Goal: Task Accomplishment & Management: Manage account settings

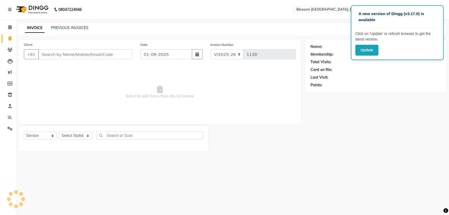
select select "7465"
select select "service"
click at [80, 133] on select "Select Stylist [PERSON_NAME] Laimayum Priyaluxmi [PERSON_NAME]Sana chanu [PERSO…" at bounding box center [75, 136] width 33 height 8
click at [59, 132] on select "Select Stylist [PERSON_NAME] Laimayum Priyaluxmi [PERSON_NAME]Sana chanu [PERSO…" at bounding box center [75, 136] width 33 height 8
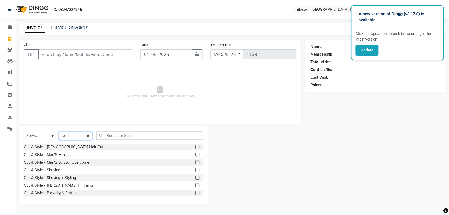
click at [79, 138] on select "Select Stylist [PERSON_NAME] Laimayum Priyaluxmi [PERSON_NAME]Sana chanu [PERSO…" at bounding box center [75, 136] width 33 height 8
select select "66245"
click at [59, 132] on select "Select Stylist [PERSON_NAME] Laimayum Priyaluxmi [PERSON_NAME]Sana chanu [PERSO…" at bounding box center [75, 136] width 33 height 8
click at [118, 138] on input "text" at bounding box center [149, 136] width 107 height 8
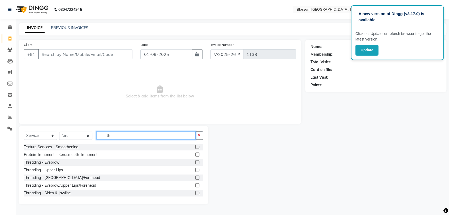
type input "th"
click at [195, 162] on label at bounding box center [197, 163] width 4 height 4
click at [195, 162] on input "checkbox" at bounding box center [196, 162] width 3 height 3
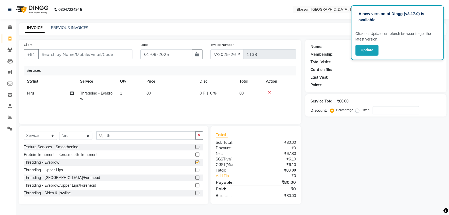
checkbox input "false"
click at [148, 93] on span "80" at bounding box center [148, 93] width 4 height 5
select select "66245"
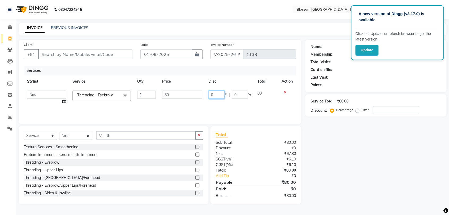
click at [210, 94] on input "0" at bounding box center [217, 95] width 16 height 8
type input "30"
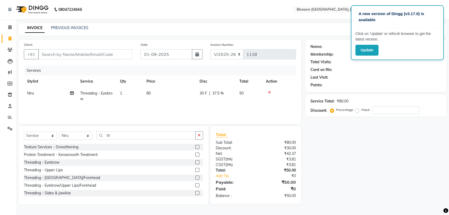
click at [202, 107] on div "Services Stylist Service Qty Price Disc Total Action Niru Threading - Eyebrow 1…" at bounding box center [160, 92] width 272 height 53
click at [195, 163] on label at bounding box center [197, 163] width 4 height 4
click at [195, 163] on input "checkbox" at bounding box center [196, 162] width 3 height 3
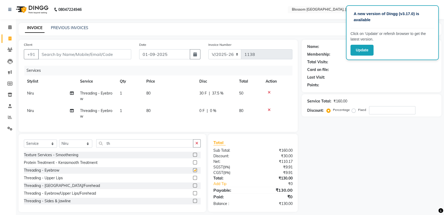
checkbox input "false"
click at [201, 110] on span "0 F" at bounding box center [202, 111] width 5 height 6
select select "66245"
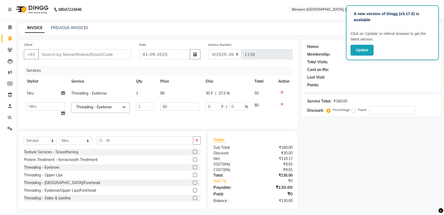
click at [281, 91] on icon at bounding box center [281, 93] width 3 height 4
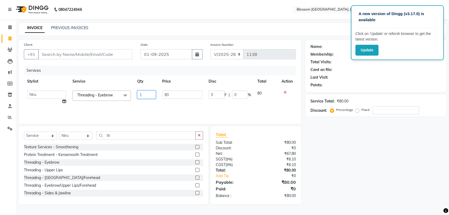
click at [140, 98] on input "1" at bounding box center [146, 95] width 18 height 8
click at [144, 96] on input "1" at bounding box center [146, 95] width 18 height 8
type input "2"
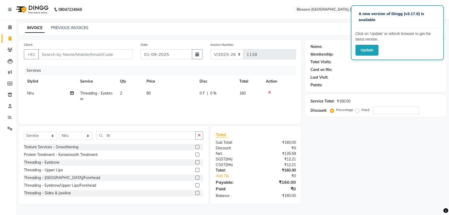
click at [155, 102] on tr "Niru Threading - Eyebrow 2 80 0 F | 0 % 160" at bounding box center [160, 97] width 272 height 18
click at [188, 92] on td "80" at bounding box center [169, 97] width 53 height 18
select select "66245"
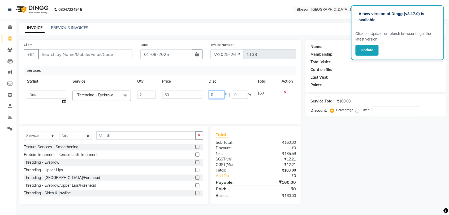
click at [210, 95] on input "0" at bounding box center [217, 95] width 16 height 8
type input "60"
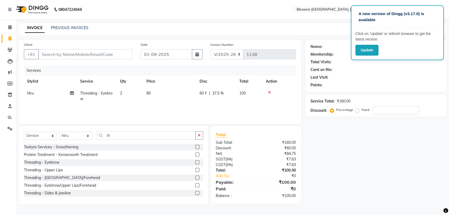
click at [206, 110] on div "Services Stylist Service Qty Price Disc Total Action Niru Threading - Eyebrow 2…" at bounding box center [160, 92] width 272 height 53
click at [109, 53] on input "Client" at bounding box center [85, 54] width 94 height 10
type input "9"
type input "0"
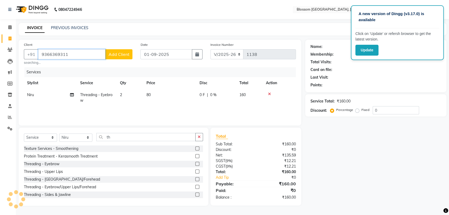
type input "9366369311"
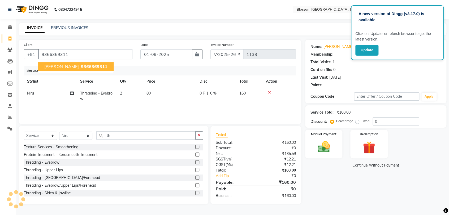
click at [87, 68] on span "9366369311" at bounding box center [94, 66] width 27 height 5
click at [199, 94] on td "0 F | 0 %" at bounding box center [216, 97] width 40 height 18
select select "66245"
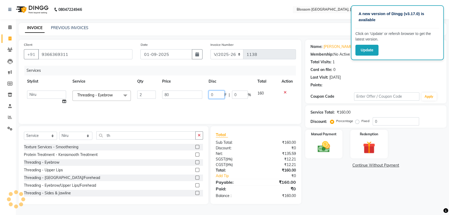
click at [215, 95] on input "0" at bounding box center [217, 95] width 16 height 8
type input "60"
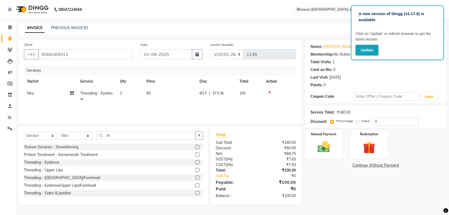
click at [219, 112] on div "Services Stylist Service Qty Price Disc Total Action Niru Threading - Eyebrow 2…" at bounding box center [160, 92] width 272 height 53
click at [325, 144] on img at bounding box center [323, 147] width 21 height 15
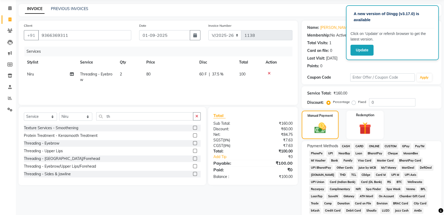
scroll to position [29, 0]
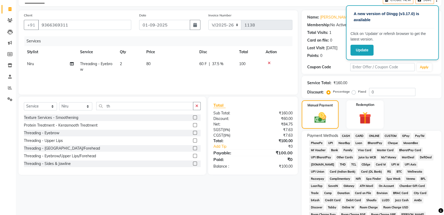
click at [407, 136] on span "GPay" at bounding box center [406, 136] width 11 height 6
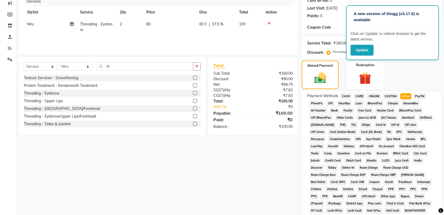
scroll to position [145, 0]
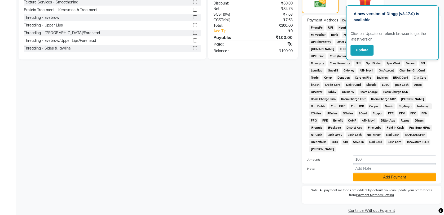
click at [402, 174] on button "Add Payment" at bounding box center [394, 178] width 83 height 8
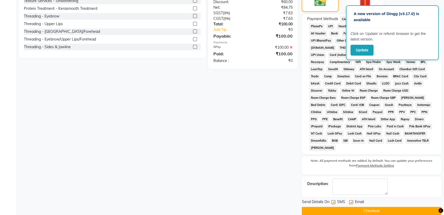
scroll to position [147, 0]
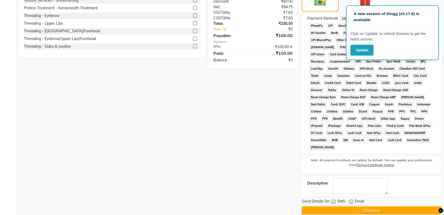
click at [392, 207] on button "Checkout" at bounding box center [372, 211] width 140 height 8
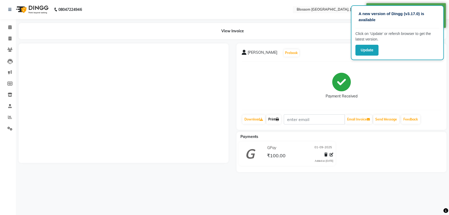
drag, startPoint x: 276, startPoint y: 117, endPoint x: 276, endPoint y: 120, distance: 2.7
click at [276, 117] on link "Print" at bounding box center [273, 119] width 15 height 9
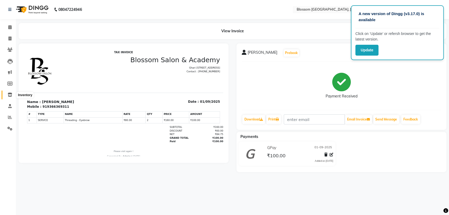
click at [10, 97] on span at bounding box center [9, 95] width 9 height 6
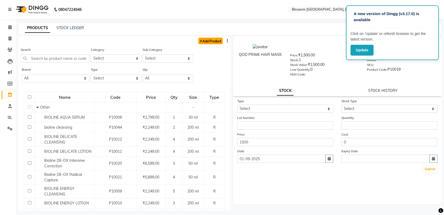
click at [211, 40] on link "Add Product" at bounding box center [210, 41] width 24 height 7
select select "true"
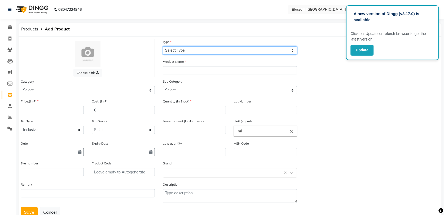
click at [178, 50] on select "Select Type Both Retail Consumable" at bounding box center [230, 50] width 134 height 8
select select "R"
click at [163, 46] on select "Select Type Both Retail Consumable" at bounding box center [230, 50] width 134 height 8
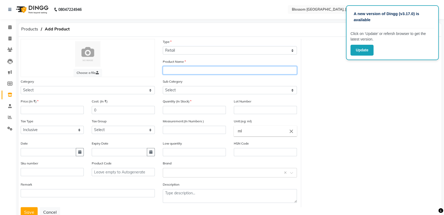
click at [176, 70] on input "text" at bounding box center [230, 70] width 134 height 8
type input "l"
type input "Loreal Curls Shampoo"
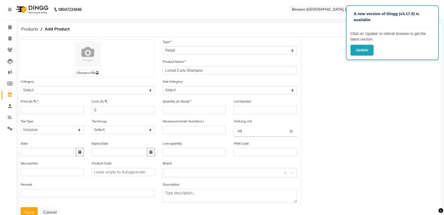
click at [135, 96] on div "Category Select Hair Skin Makeup Personal Care Appliances [PERSON_NAME] Waxing …" at bounding box center [88, 89] width 142 height 20
click at [141, 90] on select "Select Hair Skin Makeup Personal Care Appliances [PERSON_NAME] Waxing Disposabl…" at bounding box center [88, 90] width 134 height 8
select select "1313401100"
click at [21, 86] on select "Select Hair Skin Makeup Personal Care Appliances [PERSON_NAME] Waxing Disposabl…" at bounding box center [88, 90] width 134 height 8
click at [183, 86] on select "Select Shampoo Conditioner Cream Mask Oil Serum Color Appliances Treatment Styl…" at bounding box center [230, 90] width 134 height 8
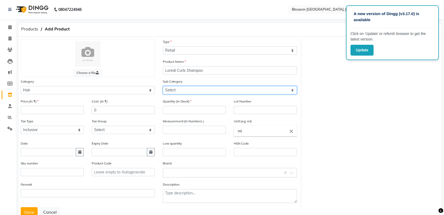
select select "1313401101"
click at [163, 86] on select "Select Shampoo Conditioner Cream Mask Oil Serum Color Appliances Treatment Styl…" at bounding box center [230, 90] width 134 height 8
click at [68, 115] on div "Price:(In ₹)" at bounding box center [52, 109] width 71 height 20
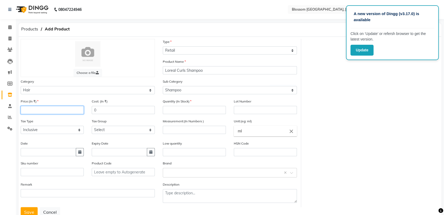
click at [78, 111] on input "number" at bounding box center [52, 110] width 63 height 8
type input "1490"
click at [175, 112] on input "number" at bounding box center [194, 110] width 63 height 8
type input "2"
click at [202, 127] on input "number" at bounding box center [194, 130] width 63 height 8
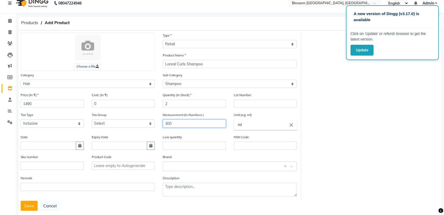
scroll to position [17, 0]
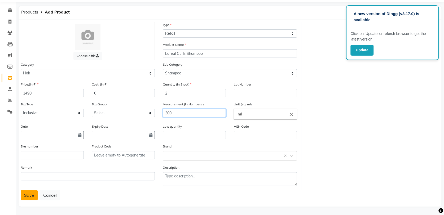
type input "300"
click at [27, 195] on button "Save" at bounding box center [29, 195] width 17 height 10
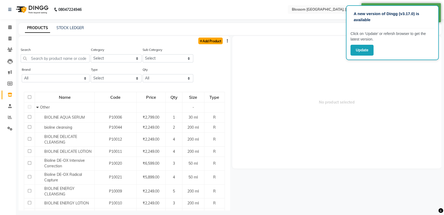
click at [214, 40] on link "Add Product" at bounding box center [210, 41] width 24 height 7
select select "true"
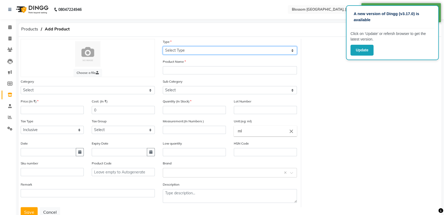
click at [181, 50] on select "Select Type Both Retail Consumable" at bounding box center [230, 50] width 134 height 8
select select "R"
click at [163, 46] on select "Select Type Both Retail Consumable" at bounding box center [230, 50] width 134 height 8
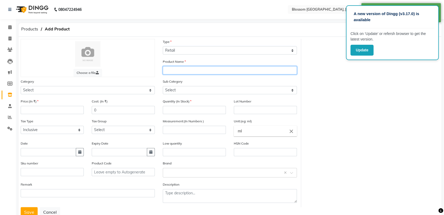
click at [183, 70] on input "text" at bounding box center [230, 70] width 134 height 8
type input "Loreal Curls Mask"
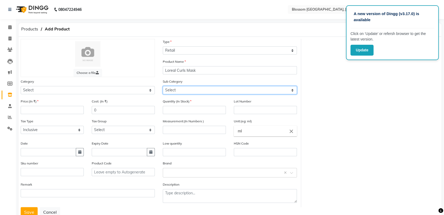
click at [185, 89] on select "Select" at bounding box center [230, 90] width 134 height 8
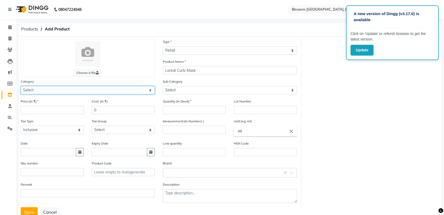
click at [84, 89] on select "Select Hair Skin Makeup Personal Care Appliances [PERSON_NAME] Waxing Disposabl…" at bounding box center [88, 90] width 134 height 8
select select "1313401100"
click at [21, 86] on select "Select Hair Skin Makeup Personal Care Appliances [PERSON_NAME] Waxing Disposabl…" at bounding box center [88, 90] width 134 height 8
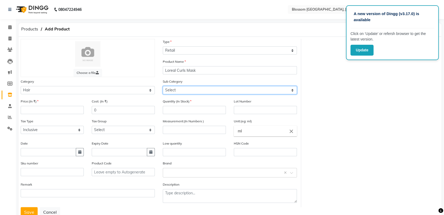
click at [181, 87] on select "Select Shampoo Conditioner Cream Mask Oil Serum Color Appliances Treatment Styl…" at bounding box center [230, 90] width 134 height 8
select select "1313401104"
click at [163, 86] on select "Select Shampoo Conditioner Cream Mask Oil Serum Color Appliances Treatment Styl…" at bounding box center [230, 90] width 134 height 8
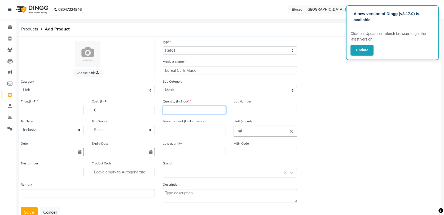
click at [176, 111] on input "number" at bounding box center [194, 110] width 63 height 8
type input "2"
click at [36, 110] on input "number" at bounding box center [52, 110] width 63 height 8
type input "1600"
click at [190, 128] on input "number" at bounding box center [194, 130] width 63 height 8
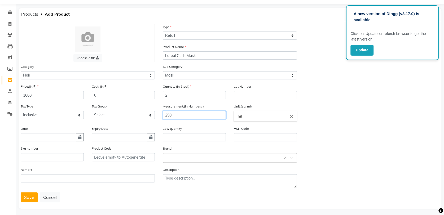
scroll to position [17, 0]
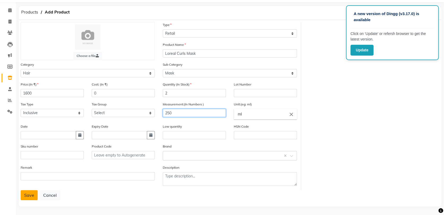
type input "250"
click at [27, 196] on button "Save" at bounding box center [29, 195] width 17 height 10
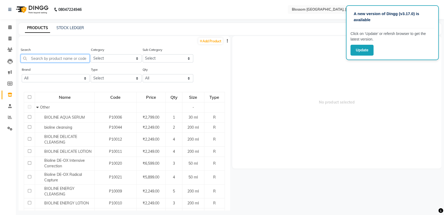
click at [62, 59] on input "text" at bounding box center [55, 58] width 69 height 8
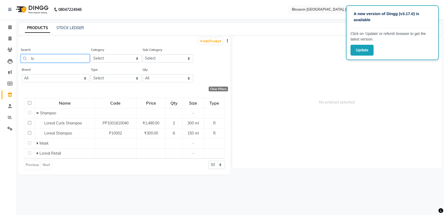
type input "l"
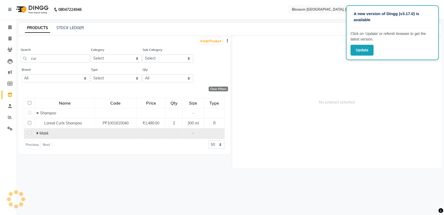
click at [37, 133] on icon at bounding box center [37, 134] width 2 height 4
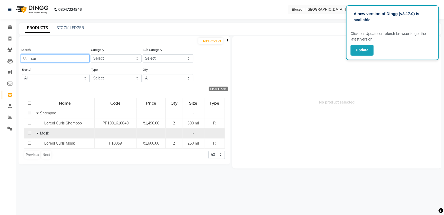
click at [52, 62] on input "cur" at bounding box center [55, 58] width 69 height 8
type input "c"
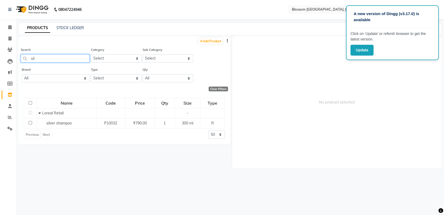
click at [52, 62] on input "sil" at bounding box center [55, 58] width 69 height 8
type input "s"
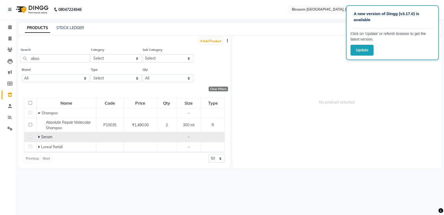
click at [42, 136] on span "Serum" at bounding box center [46, 137] width 11 height 5
click at [38, 136] on icon at bounding box center [39, 137] width 2 height 4
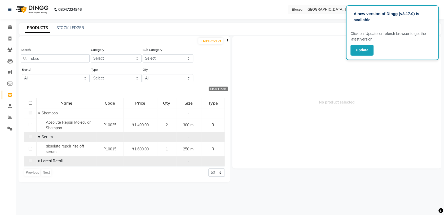
click at [38, 161] on icon at bounding box center [39, 161] width 2 height 4
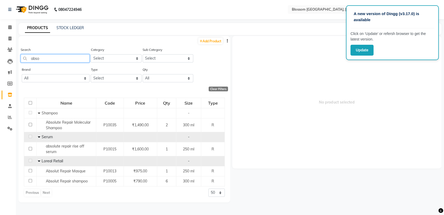
click at [42, 60] on input "abso" at bounding box center [55, 58] width 69 height 8
type input "a"
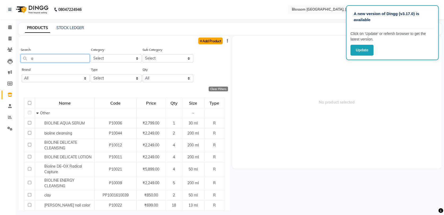
type input "a"
click at [199, 41] on link "Add Product" at bounding box center [210, 41] width 24 height 7
select select "true"
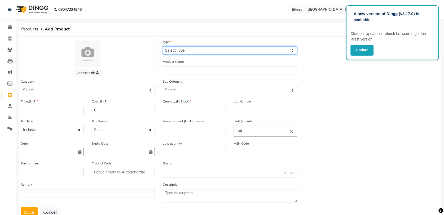
click at [179, 53] on select "Select Type Both Retail Consumable" at bounding box center [230, 50] width 134 height 8
select select "R"
click at [163, 46] on select "Select Type Both Retail Consumable" at bounding box center [230, 50] width 134 height 8
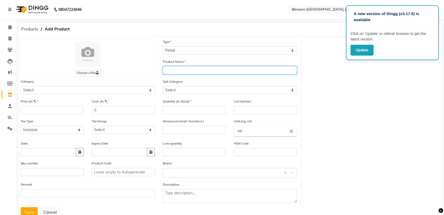
click at [174, 70] on input "text" at bounding box center [230, 70] width 134 height 8
click at [192, 68] on input "Absolute RepairSerum" at bounding box center [230, 70] width 134 height 8
click at [192, 69] on input "Absolute RepairSerum" at bounding box center [230, 70] width 134 height 8
click at [195, 70] on input "Absolute RepairSerum" at bounding box center [230, 70] width 134 height 8
click at [193, 70] on input "Absolute RepairSerum" at bounding box center [230, 70] width 134 height 8
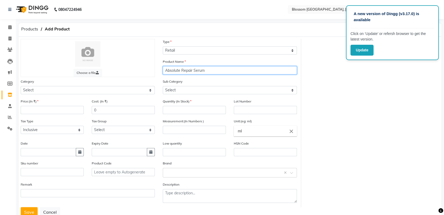
type input "Absolute Repair Serum"
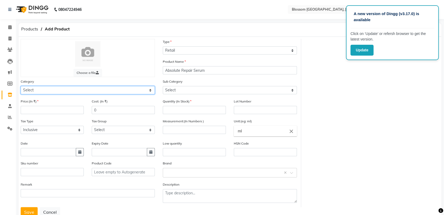
click at [44, 93] on select "Select Hair Skin Makeup Personal Care Appliances [PERSON_NAME] Waxing Disposabl…" at bounding box center [88, 90] width 134 height 8
select select "1313401100"
click at [21, 86] on select "Select Hair Skin Makeup Personal Care Appliances [PERSON_NAME] Waxing Disposabl…" at bounding box center [88, 90] width 134 height 8
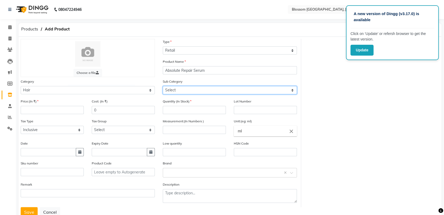
click at [204, 91] on select "Select Shampoo Conditioner Cream Mask Oil Serum Color Appliances Treatment Styl…" at bounding box center [230, 90] width 134 height 8
select select "1313401106"
click at [163, 86] on select "Select Shampoo Conditioner Cream Mask Oil Serum Color Appliances Treatment Styl…" at bounding box center [230, 90] width 134 height 8
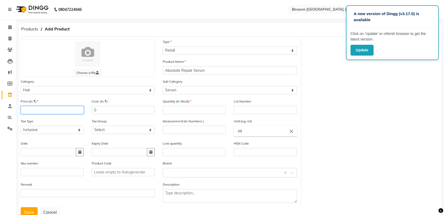
click at [39, 110] on input "number" at bounding box center [52, 110] width 63 height 8
type input "1390"
click at [194, 110] on input "number" at bounding box center [194, 110] width 63 height 8
type input "1"
click at [182, 130] on input "number" at bounding box center [194, 130] width 63 height 8
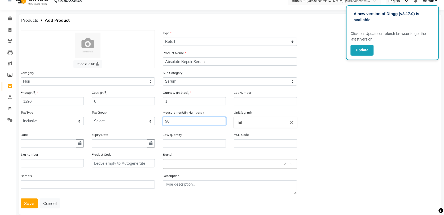
scroll to position [17, 0]
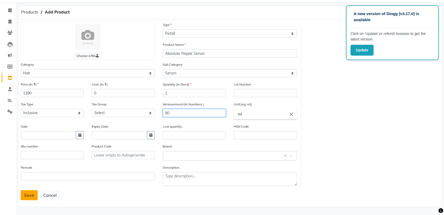
type input "90"
click at [28, 198] on button "Save" at bounding box center [29, 195] width 17 height 10
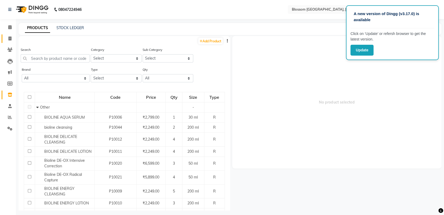
click at [7, 35] on link "Invoice" at bounding box center [8, 38] width 13 height 9
select select "service"
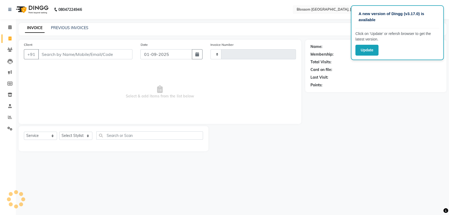
type input "1139"
select select "7465"
click at [72, 56] on input "Client" at bounding box center [85, 54] width 94 height 10
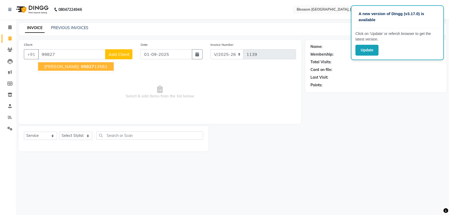
click at [84, 67] on ngb-highlight "99827 13561" at bounding box center [94, 66] width 28 height 5
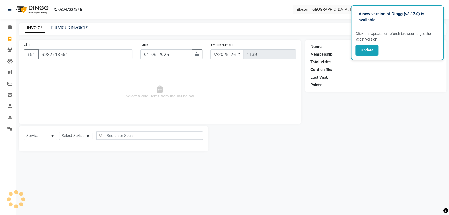
type input "9982713561"
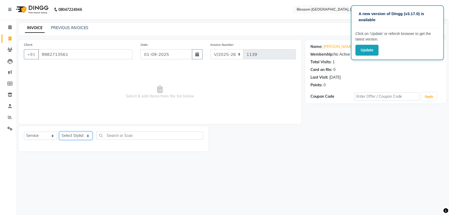
click at [76, 135] on select "Select Stylist [PERSON_NAME] Laimayum Priyaluxmi [PERSON_NAME]Sana chanu [PERSO…" at bounding box center [75, 136] width 33 height 8
select select "66272"
click at [59, 132] on select "Select Stylist [PERSON_NAME] Laimayum Priyaluxmi [PERSON_NAME]Sana chanu [PERSO…" at bounding box center [75, 136] width 33 height 8
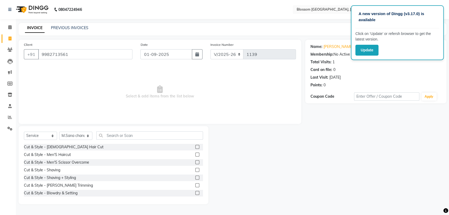
click at [195, 154] on label at bounding box center [197, 155] width 4 height 4
click at [195, 154] on input "checkbox" at bounding box center [196, 154] width 3 height 3
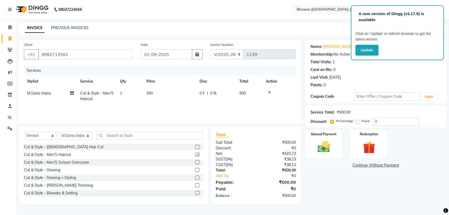
checkbox input "false"
click at [200, 98] on td "0 F | 0 %" at bounding box center [216, 97] width 40 height 18
select select "66272"
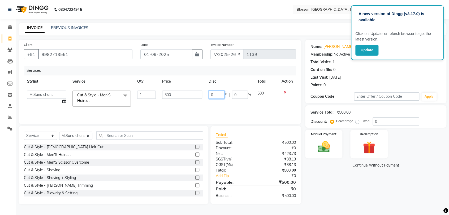
click at [219, 92] on input "0" at bounding box center [217, 95] width 16 height 8
type input "200"
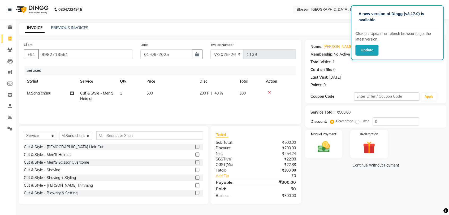
click at [325, 177] on div "Name: [PERSON_NAME] Membership: No Active Membership Total Visits: 1 Card on fi…" at bounding box center [377, 122] width 145 height 165
click at [46, 134] on select "Select Service Product Membership Package Voucher Prepaid Gift Card" at bounding box center [40, 136] width 33 height 8
select select "product"
click at [24, 132] on select "Select Service Product Membership Package Voucher Prepaid Gift Card" at bounding box center [40, 136] width 33 height 8
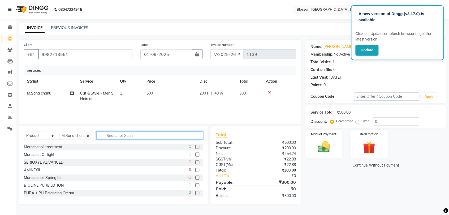
click at [119, 134] on input "text" at bounding box center [149, 136] width 107 height 8
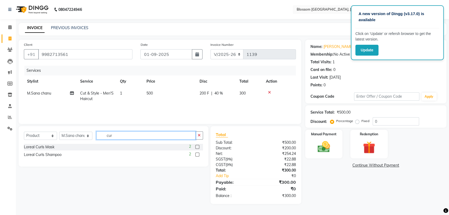
type input "cur"
click at [197, 155] on label at bounding box center [197, 155] width 4 height 4
click at [197, 155] on input "checkbox" at bounding box center [196, 154] width 3 height 3
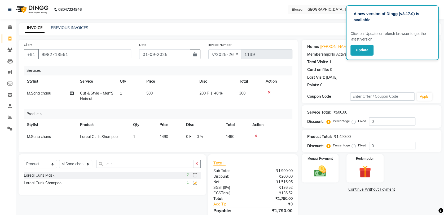
checkbox input "false"
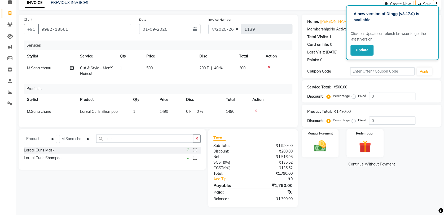
scroll to position [30, 0]
click at [309, 145] on div "Manual Payment" at bounding box center [320, 143] width 38 height 29
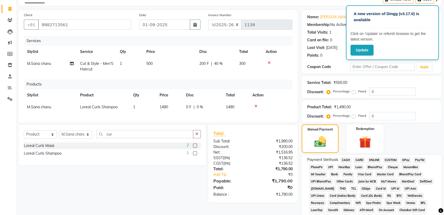
click at [346, 160] on span "CASH" at bounding box center [345, 160] width 11 height 6
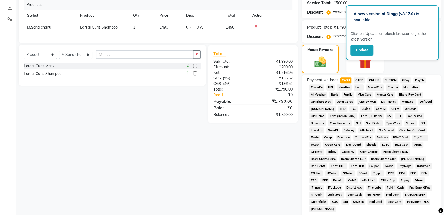
scroll to position [170, 0]
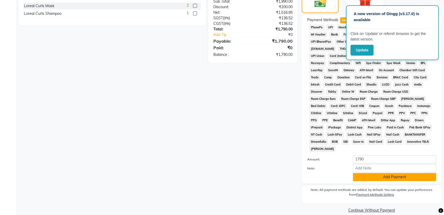
click at [380, 173] on button "Add Payment" at bounding box center [394, 177] width 83 height 8
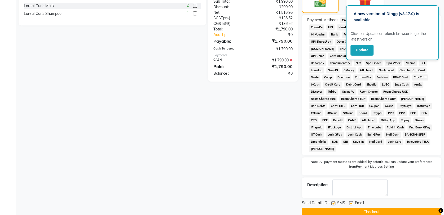
click at [342, 208] on button "Checkout" at bounding box center [372, 212] width 140 height 8
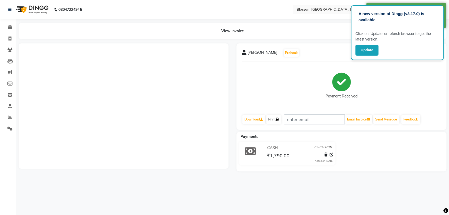
click at [270, 116] on link "Print" at bounding box center [273, 119] width 15 height 9
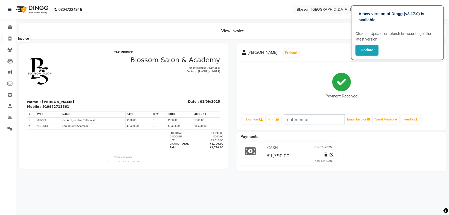
click at [8, 38] on icon at bounding box center [9, 39] width 3 height 4
select select "service"
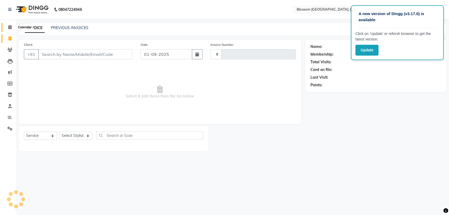
click at [12, 28] on span at bounding box center [9, 27] width 9 height 6
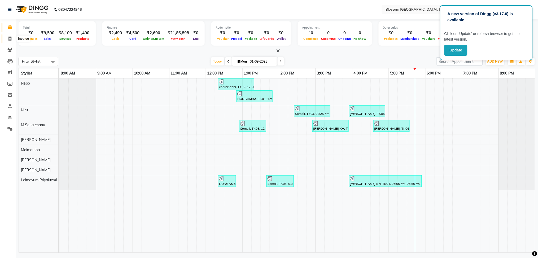
click at [11, 39] on icon at bounding box center [9, 39] width 3 height 4
select select "service"
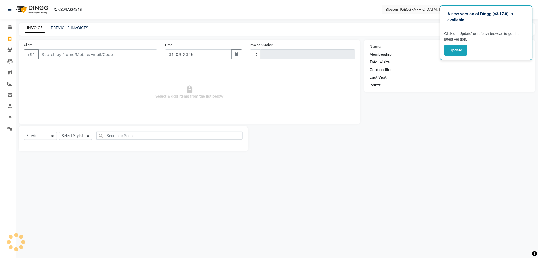
type input "1140"
select select "7465"
paste input "8787307097"
type input "8787307097"
click at [142, 55] on span "Add Client" at bounding box center [143, 54] width 21 height 5
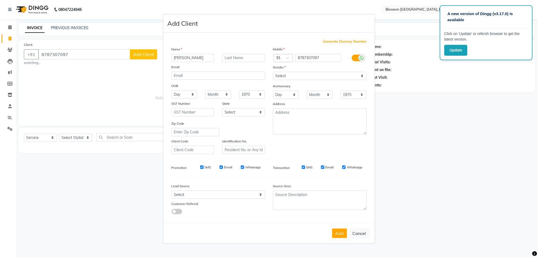
type input "[PERSON_NAME]"
click at [323, 75] on select "Select [DEMOGRAPHIC_DATA] [DEMOGRAPHIC_DATA] Other Prefer Not To Say" at bounding box center [320, 76] width 94 height 8
click at [273, 72] on select "Select [DEMOGRAPHIC_DATA] [DEMOGRAPHIC_DATA] Other Prefer Not To Say" at bounding box center [320, 76] width 94 height 8
click at [292, 76] on select "Select [DEMOGRAPHIC_DATA] [DEMOGRAPHIC_DATA] Other Prefer Not To Say" at bounding box center [320, 76] width 94 height 8
select select "[DEMOGRAPHIC_DATA]"
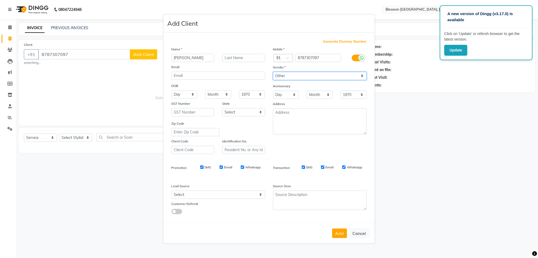
click at [273, 72] on select "Select [DEMOGRAPHIC_DATA] [DEMOGRAPHIC_DATA] Other Prefer Not To Say" at bounding box center [320, 76] width 94 height 8
click at [343, 215] on button "Add" at bounding box center [339, 234] width 15 height 10
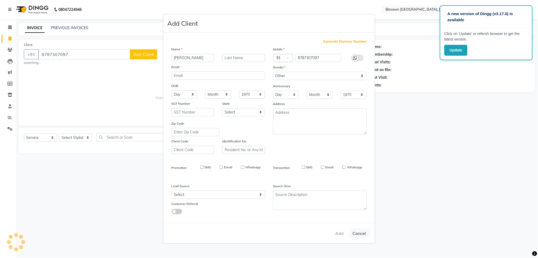
select select
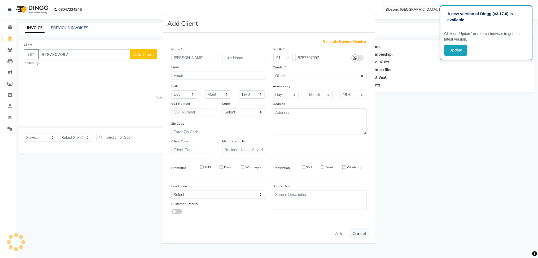
select select
checkbox input "false"
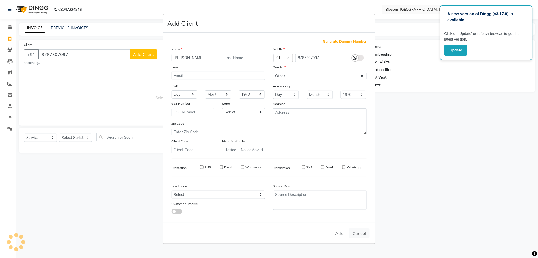
checkbox input "false"
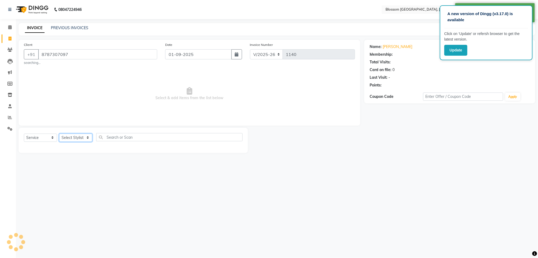
click at [79, 135] on select "Select Stylist [PERSON_NAME] Laimayum Priyaluxmi [PERSON_NAME]Sana chanu [PERSO…" at bounding box center [75, 138] width 33 height 8
click at [59, 134] on select "Select Stylist [PERSON_NAME] Laimayum Priyaluxmi [PERSON_NAME]Sana chanu [PERSO…" at bounding box center [75, 138] width 33 height 8
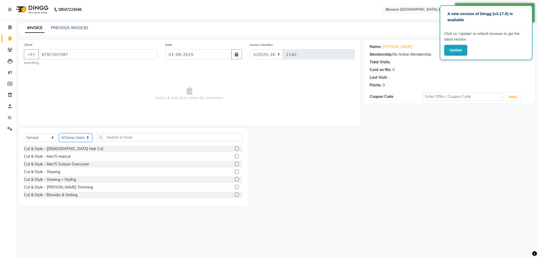
click at [86, 139] on select "Select Stylist [PERSON_NAME] Laimayum Priyaluxmi [PERSON_NAME]Sana chanu [PERSO…" at bounding box center [75, 138] width 33 height 8
select select "66245"
click at [59, 134] on select "Select Stylist [PERSON_NAME] Laimayum Priyaluxmi [PERSON_NAME]Sana chanu [PERSO…" at bounding box center [75, 138] width 33 height 8
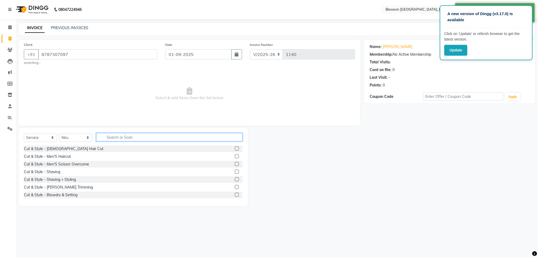
click at [136, 133] on input "text" at bounding box center [169, 137] width 146 height 8
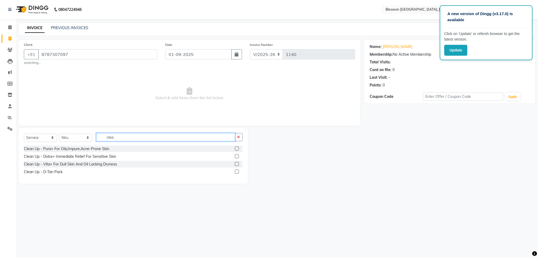
type input "clea"
click at [238, 164] on label at bounding box center [237, 164] width 4 height 4
click at [238, 164] on input "checkbox" at bounding box center [236, 164] width 3 height 3
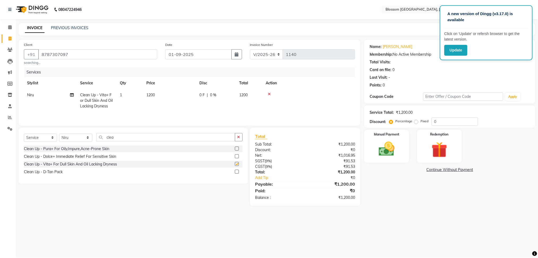
checkbox input "false"
click at [205, 92] on div "0 F | 0 %" at bounding box center [216, 95] width 33 height 6
select select "66245"
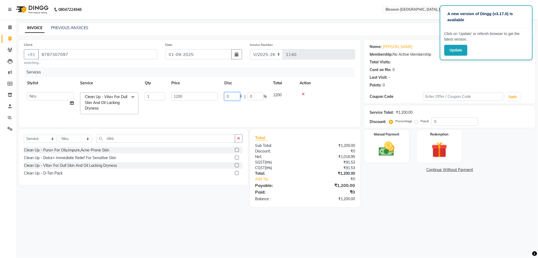
click at [235, 97] on input "0" at bounding box center [232, 96] width 16 height 8
type input "300"
click at [213, 215] on div "A new version of Dingg (v3.17.0) is available Click on ‘Update’ or refersh brow…" at bounding box center [269, 129] width 538 height 258
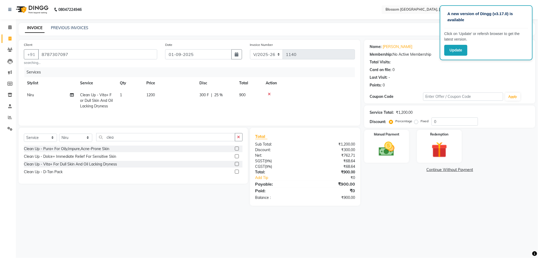
click at [213, 98] on td "300 F | 25 %" at bounding box center [216, 100] width 40 height 23
select select "66245"
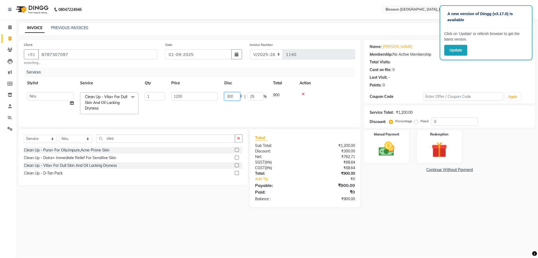
click at [229, 96] on input "300" at bounding box center [232, 96] width 16 height 8
type input "400"
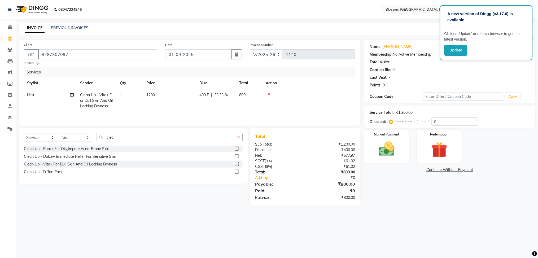
click at [179, 213] on main "INVOICE PREVIOUS INVOICES Create New Save Client [PHONE_NUMBER] searching... Da…" at bounding box center [277, 118] width 522 height 191
click at [397, 145] on img at bounding box center [387, 149] width 27 height 19
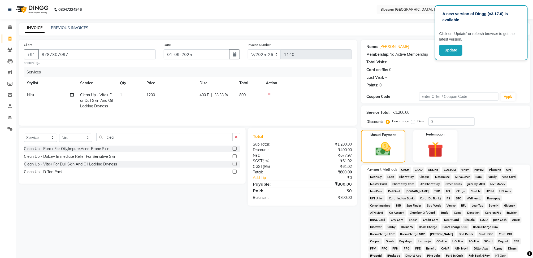
click at [405, 167] on span "CASH" at bounding box center [405, 170] width 11 height 6
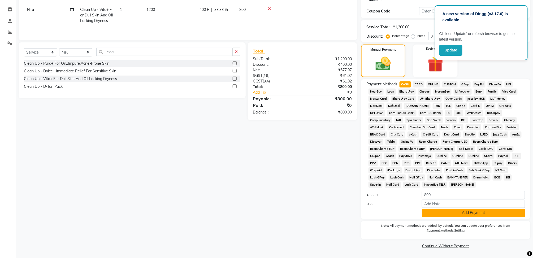
click at [438, 215] on button "Add Payment" at bounding box center [473, 213] width 103 height 8
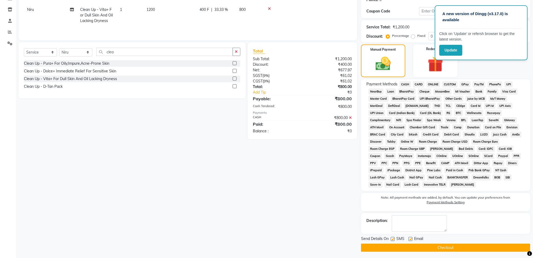
click at [449, 215] on button "Checkout" at bounding box center [445, 248] width 169 height 8
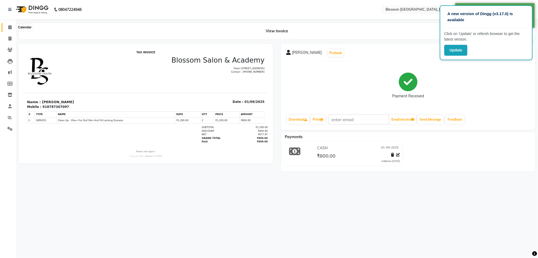
click at [8, 27] on icon at bounding box center [9, 27] width 3 height 4
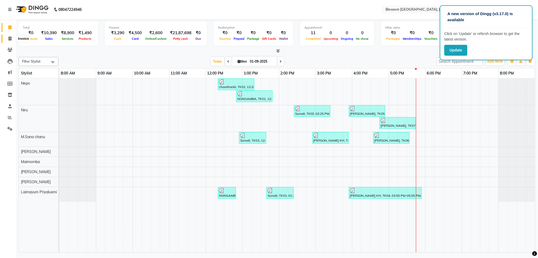
click at [7, 38] on span at bounding box center [9, 39] width 9 height 6
select select "service"
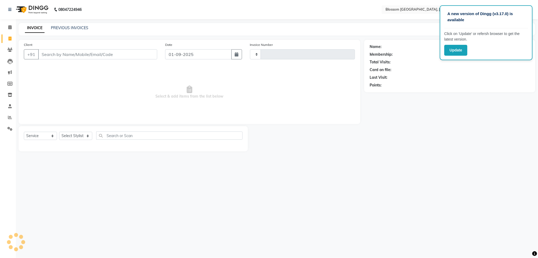
type input "1141"
select select "7465"
type input "8798622690"
click at [77, 137] on select "Select Stylist [PERSON_NAME] Laimayum Priyaluxmi [PERSON_NAME]Sana chanu [PERSO…" at bounding box center [75, 136] width 33 height 8
select select "66272"
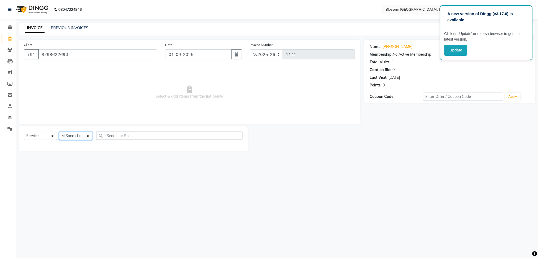
click at [59, 132] on select "Select Stylist [PERSON_NAME] Laimayum Priyaluxmi [PERSON_NAME]Sana chanu [PERSO…" at bounding box center [75, 136] width 33 height 8
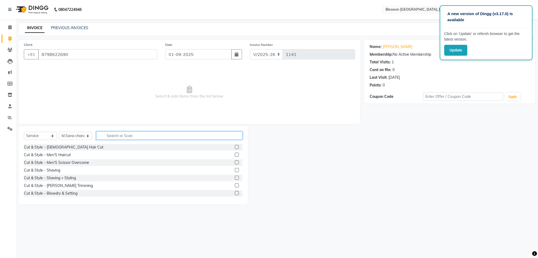
click at [124, 134] on input "text" at bounding box center [169, 136] width 146 height 8
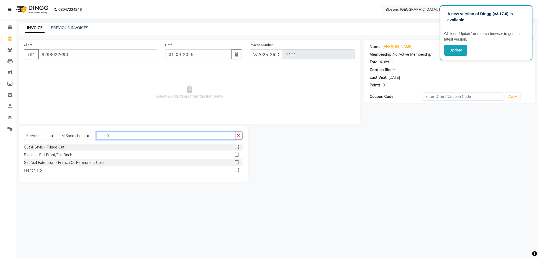
type input "fr"
click at [236, 146] on label at bounding box center [237, 147] width 4 height 4
click at [236, 146] on input "checkbox" at bounding box center [236, 147] width 3 height 3
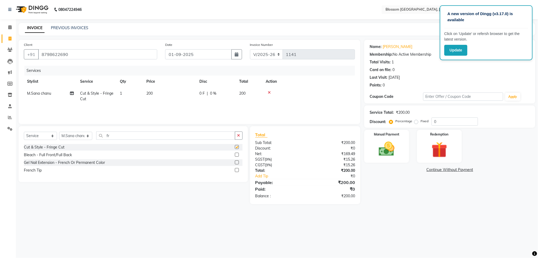
checkbox input "false"
click at [388, 142] on img at bounding box center [387, 149] width 27 height 19
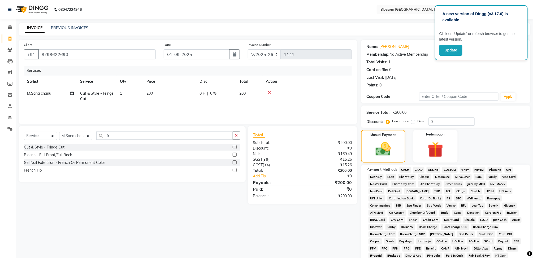
click at [404, 169] on span "CASH" at bounding box center [405, 170] width 11 height 6
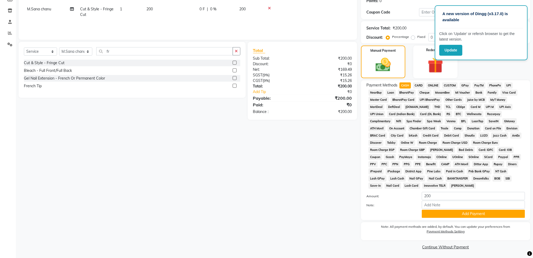
scroll to position [85, 0]
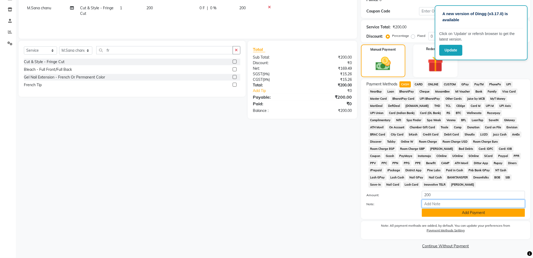
click at [435, 207] on input "Note:" at bounding box center [473, 204] width 103 height 8
click at [432, 213] on button "Add Payment" at bounding box center [473, 213] width 103 height 8
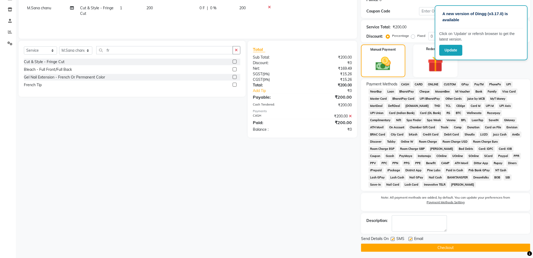
click at [418, 215] on button "Checkout" at bounding box center [445, 248] width 169 height 8
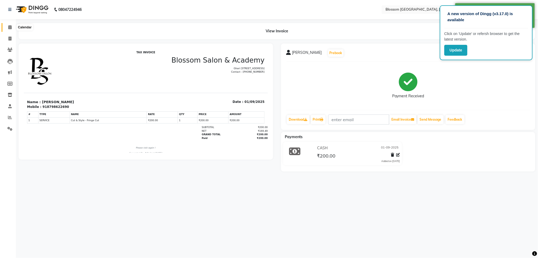
click at [13, 29] on span at bounding box center [9, 27] width 9 height 6
